Goal: Task Accomplishment & Management: Complete application form

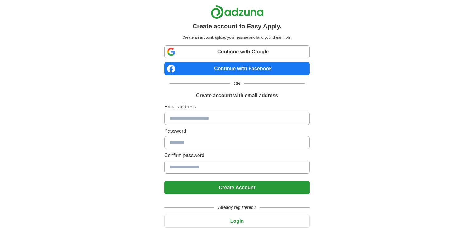
click at [216, 125] on div "Email address Password Confirm password" at bounding box center [237, 139] width 146 height 73
click at [205, 119] on input at bounding box center [237, 118] width 146 height 13
click at [220, 160] on input at bounding box center [237, 166] width 146 height 13
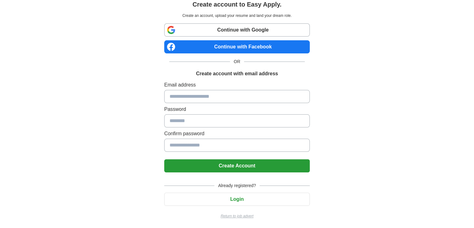
click at [226, 197] on button "Login" at bounding box center [237, 198] width 146 height 13
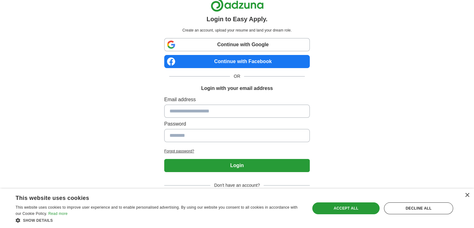
click at [188, 114] on input at bounding box center [237, 110] width 146 height 13
click at [216, 120] on label "Password" at bounding box center [237, 123] width 146 height 7
